Goal: Find specific page/section

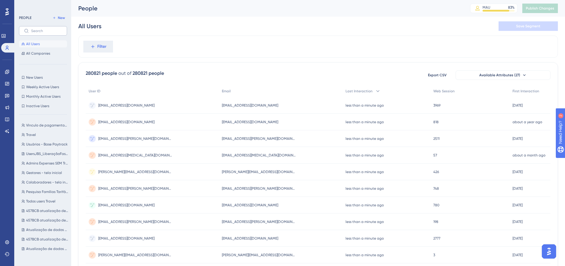
click at [55, 33] on label at bounding box center [43, 30] width 48 height 9
click at [55, 33] on input "text" at bounding box center [46, 31] width 31 height 4
click at [95, 45] on icon at bounding box center [92, 46] width 5 height 5
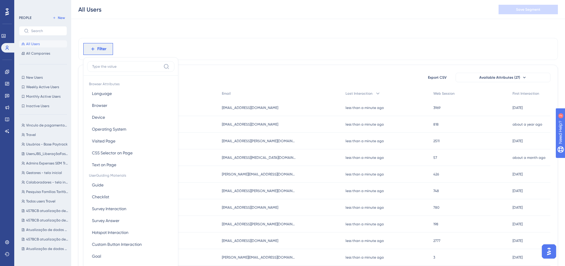
scroll to position [28, 0]
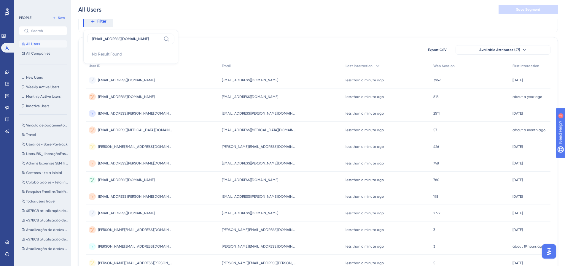
type input "[EMAIL_ADDRESS][DOMAIN_NAME]"
click at [101, 22] on span "Filter" at bounding box center [101, 21] width 9 height 7
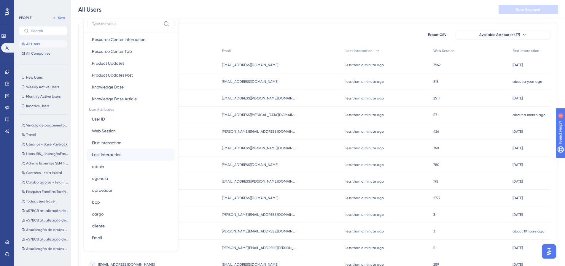
scroll to position [208, 0]
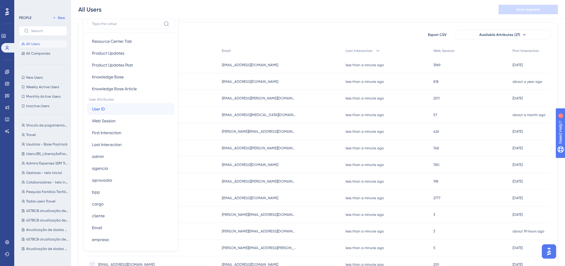
click at [115, 110] on button "User ID User ID" at bounding box center [130, 109] width 87 height 12
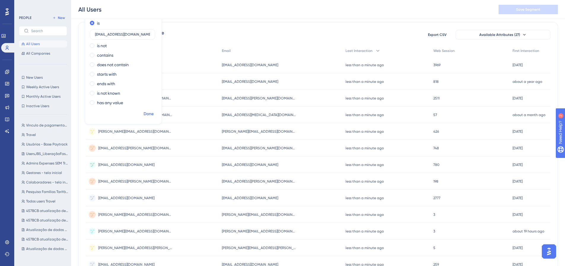
type input "[EMAIL_ADDRESS][DOMAIN_NAME]"
click at [149, 116] on span "Done" at bounding box center [149, 113] width 10 height 7
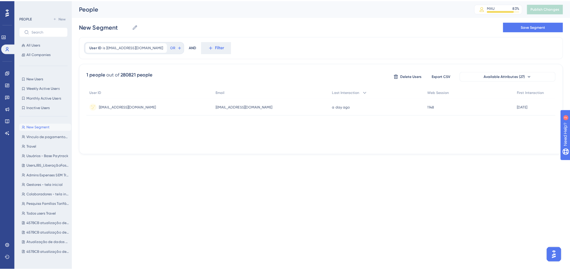
scroll to position [0, 0]
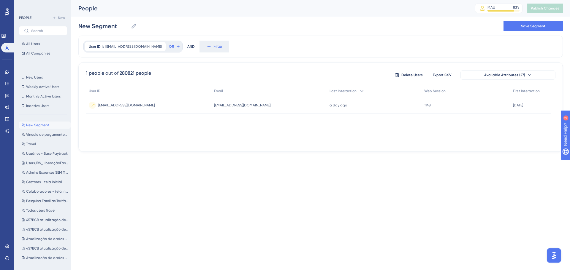
click at [169, 106] on div "[EMAIL_ADDRESS][DOMAIN_NAME] [EMAIL_ADDRESS][DOMAIN_NAME]" at bounding box center [148, 105] width 125 height 17
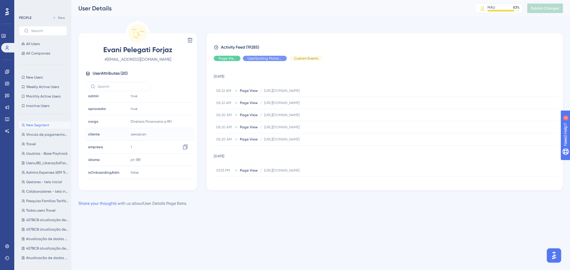
scroll to position [148, 0]
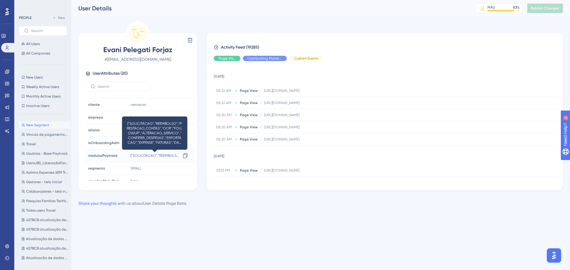
click at [174, 156] on span "["SOLICITACAO","REEMBOLSO","PRESTACAO_CONTAS","OCR","FOLLOWUP","ALTERACAO_SERVI…" at bounding box center [156, 155] width 50 height 5
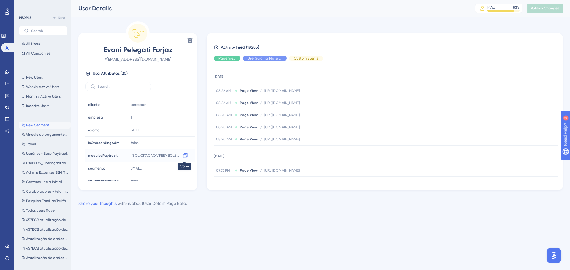
click at [185, 153] on icon at bounding box center [185, 156] width 6 height 6
